Goal: Navigation & Orientation: Understand site structure

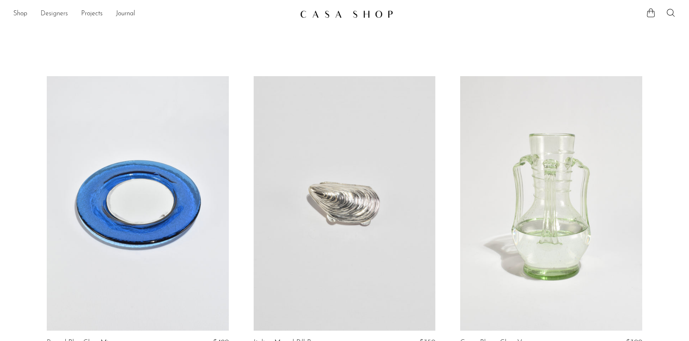
click at [50, 13] on link "Designers" at bounding box center [54, 14] width 27 height 11
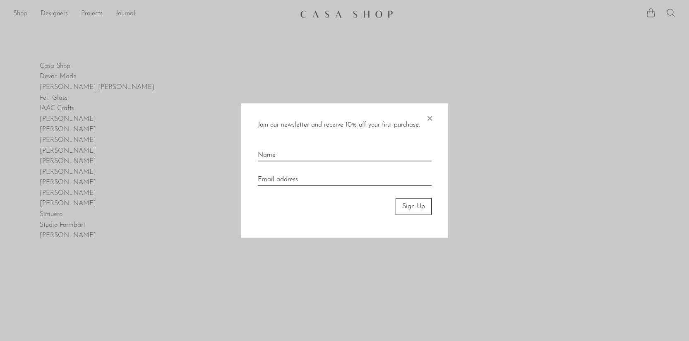
drag, startPoint x: 430, startPoint y: 118, endPoint x: 417, endPoint y: 116, distance: 13.4
click at [430, 118] on span "×" at bounding box center [429, 116] width 8 height 26
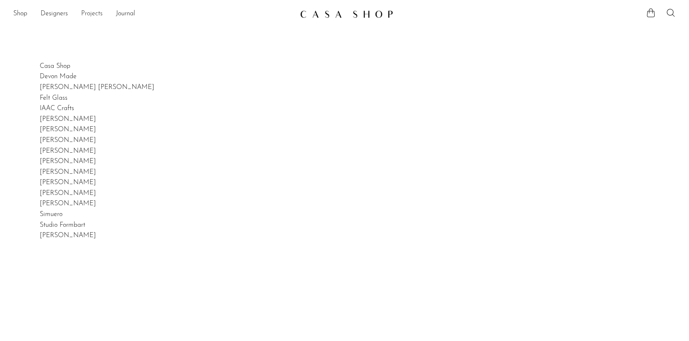
click at [83, 14] on link "Projects" at bounding box center [92, 14] width 22 height 11
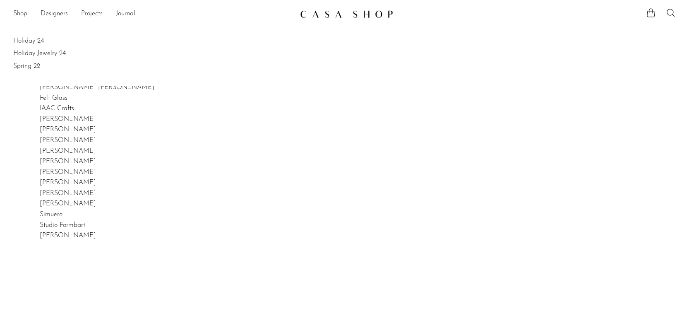
click at [89, 14] on link "Projects" at bounding box center [92, 14] width 22 height 11
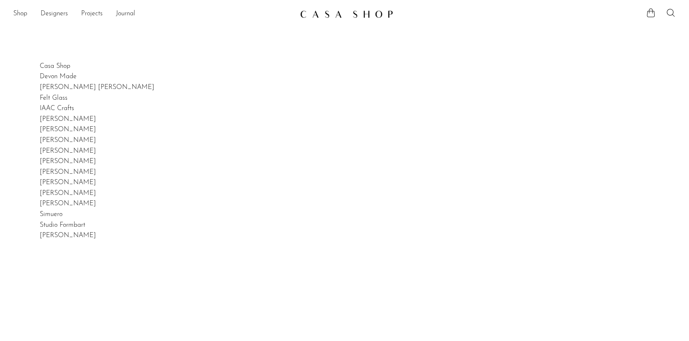
click at [24, 14] on link "Shop" at bounding box center [20, 14] width 14 height 11
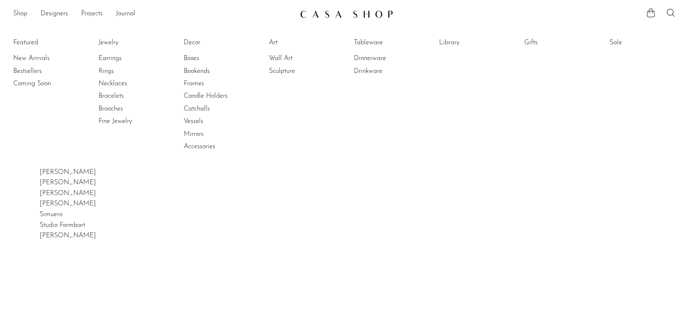
click at [635, 214] on article "Simuero" at bounding box center [345, 214] width 610 height 11
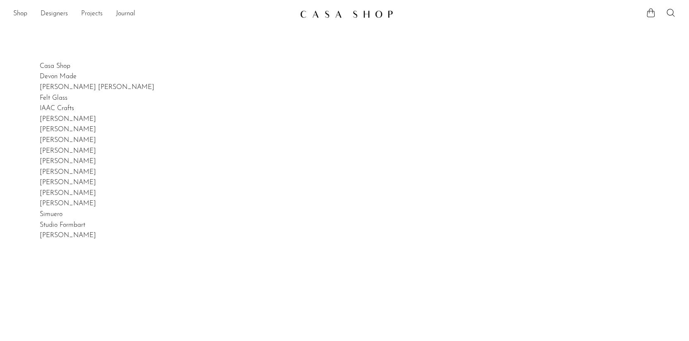
click at [93, 15] on link "Projects" at bounding box center [92, 14] width 22 height 11
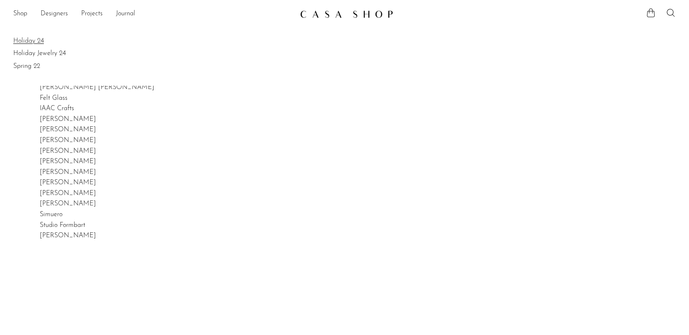
click at [31, 40] on link "Holiday 24" at bounding box center [344, 40] width 662 height 9
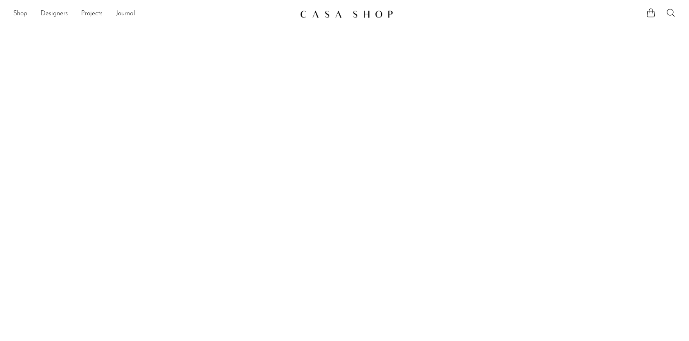
click at [123, 12] on link "Journal" at bounding box center [125, 14] width 19 height 11
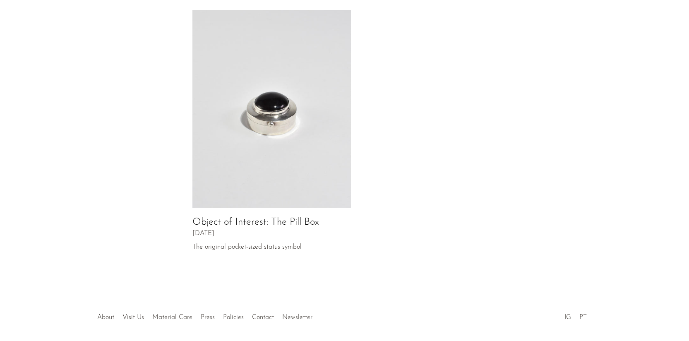
scroll to position [425, 0]
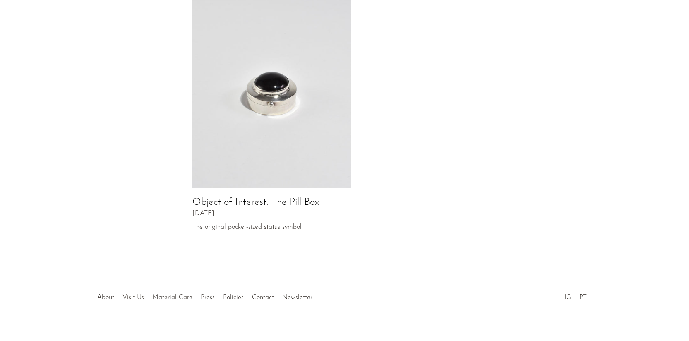
drag, startPoint x: 107, startPoint y: 286, endPoint x: 143, endPoint y: 284, distance: 36.0
click at [107, 294] on link "About" at bounding box center [105, 297] width 17 height 7
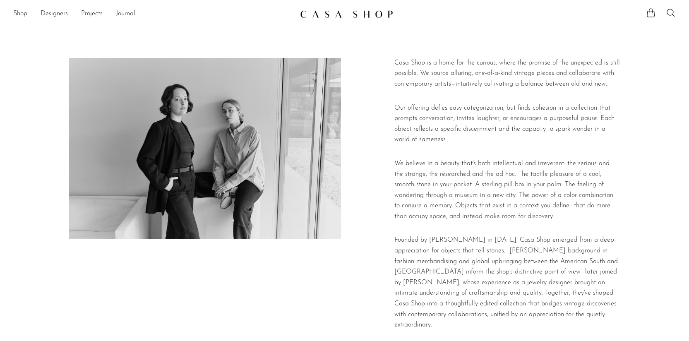
scroll to position [127, 0]
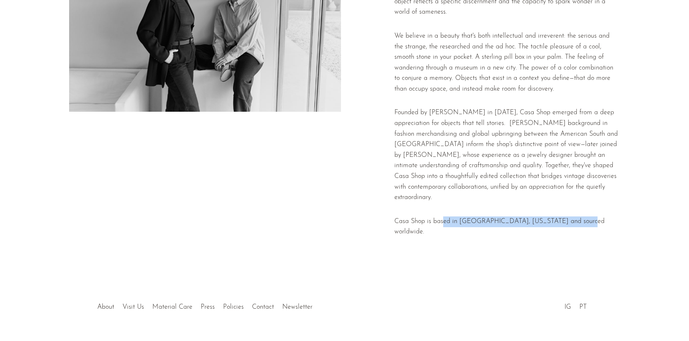
drag, startPoint x: 465, startPoint y: 207, endPoint x: 576, endPoint y: 208, distance: 111.7
click at [576, 216] on p "Casa Shop is based in [GEOGRAPHIC_DATA], [US_STATE] and sourced worldwide." at bounding box center [507, 226] width 226 height 21
click at [562, 221] on div "Casa Shop is a home for the curious, where the promise of the unexpected is sti…" at bounding box center [507, 87] width 226 height 314
drag, startPoint x: 460, startPoint y: 211, endPoint x: 489, endPoint y: 234, distance: 37.4
click at [492, 216] on p "Casa Shop is based in [GEOGRAPHIC_DATA], [US_STATE] and sourced worldwide." at bounding box center [507, 226] width 226 height 21
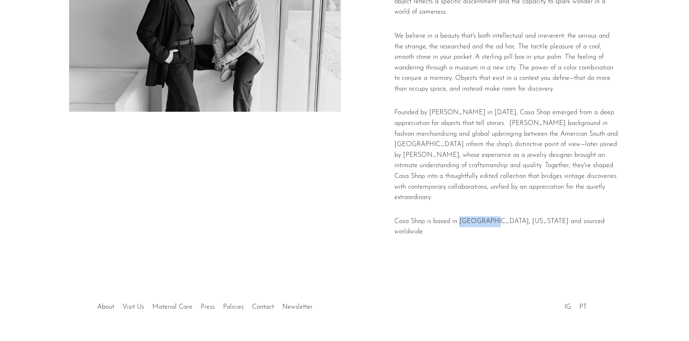
click at [203, 304] on link "Press" at bounding box center [208, 307] width 14 height 7
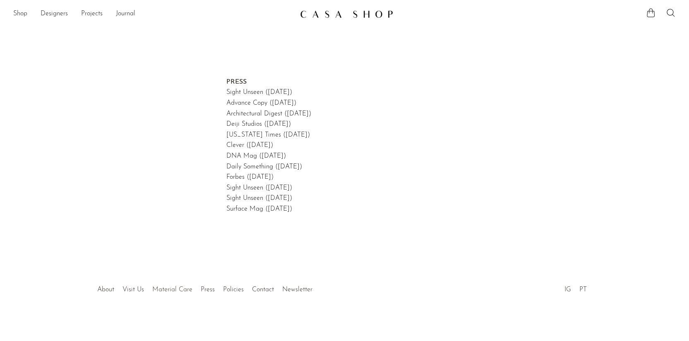
click at [180, 290] on link "Material Care" at bounding box center [172, 289] width 40 height 7
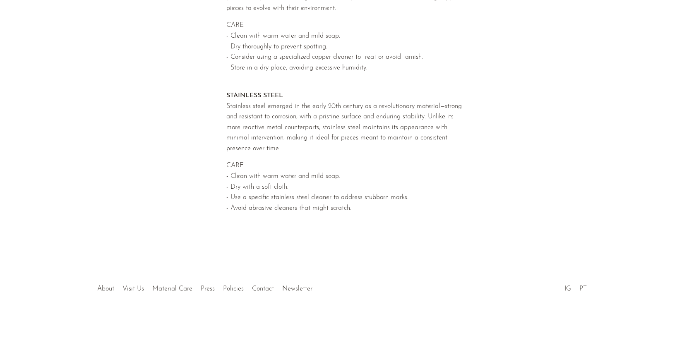
scroll to position [828, 0]
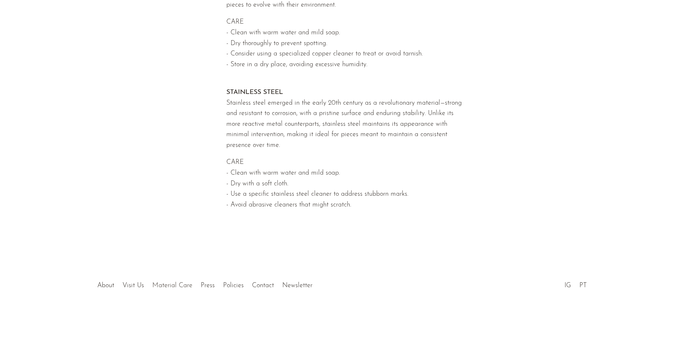
drag, startPoint x: 134, startPoint y: 285, endPoint x: 155, endPoint y: 282, distance: 20.8
click at [134, 285] on link "Visit Us" at bounding box center [133, 285] width 22 height 7
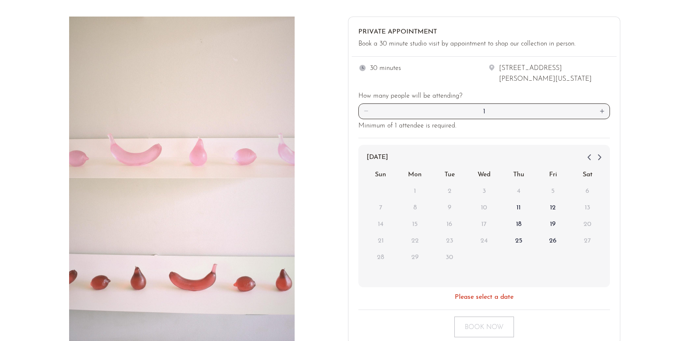
scroll to position [171, 0]
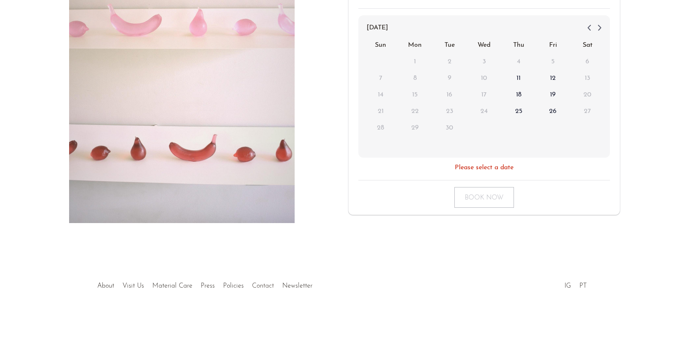
click at [256, 287] on link "Contact" at bounding box center [263, 286] width 22 height 7
